Goal: Find contact information

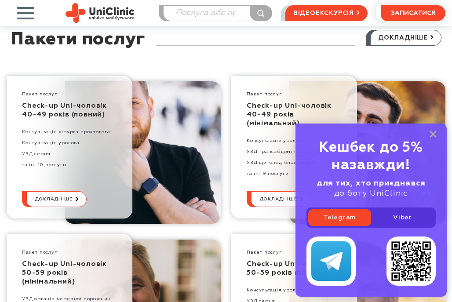
scroll to position [1892, 0]
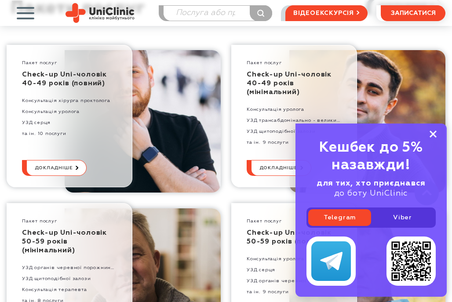
click at [430, 134] on icon at bounding box center [433, 134] width 7 height 7
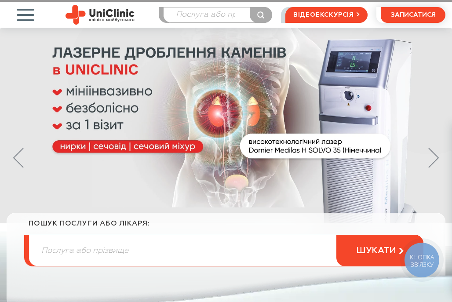
scroll to position [0, 0]
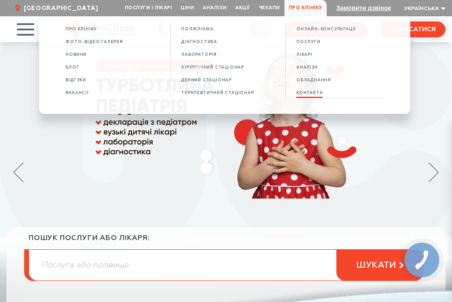
click at [308, 95] on span "КОНТАКТИ" at bounding box center [310, 93] width 26 height 5
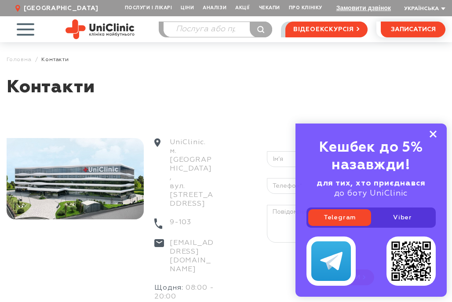
click at [432, 134] on rect at bounding box center [433, 134] width 7 height 7
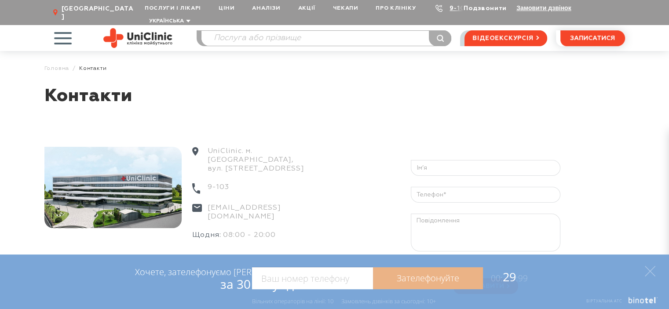
click at [452, 7] on link "Подзвонити" at bounding box center [485, 8] width 43 height 6
